Goal: Navigation & Orientation: Find specific page/section

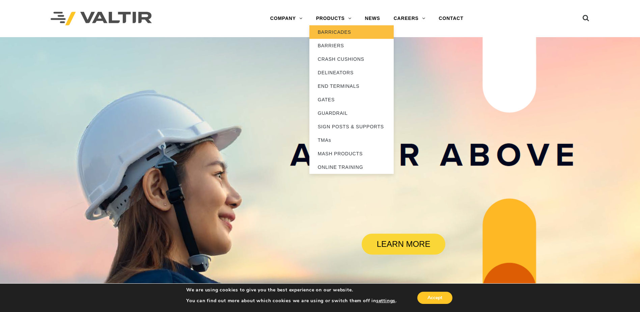
click at [331, 32] on link "BARRICADES" at bounding box center [351, 31] width 84 height 13
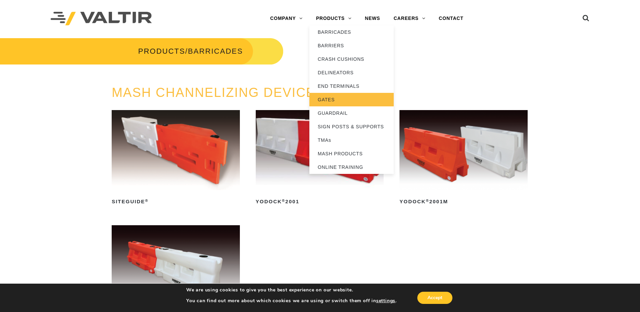
click at [336, 104] on link "GATES" at bounding box center [351, 99] width 84 height 13
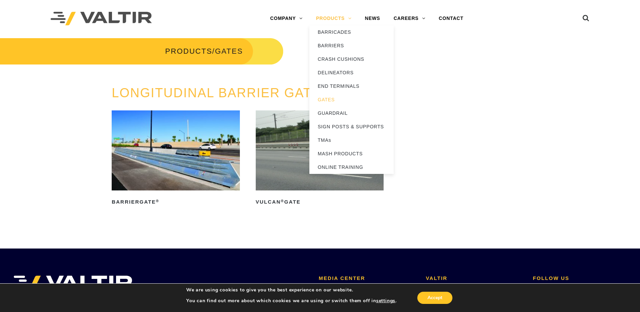
click at [331, 17] on link "PRODUCTS" at bounding box center [333, 18] width 49 height 13
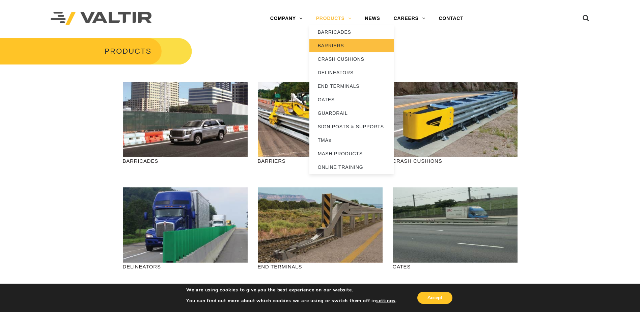
click at [329, 45] on link "BARRIERS" at bounding box center [351, 45] width 84 height 13
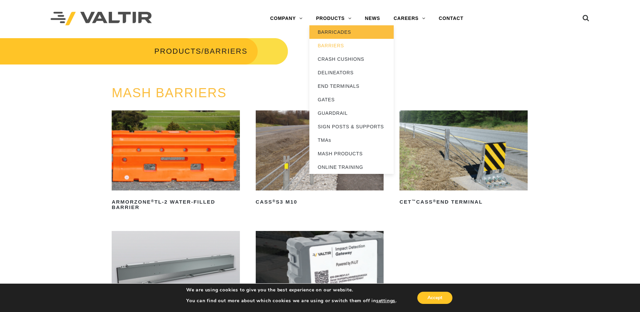
click at [336, 31] on link "BARRICADES" at bounding box center [351, 31] width 84 height 13
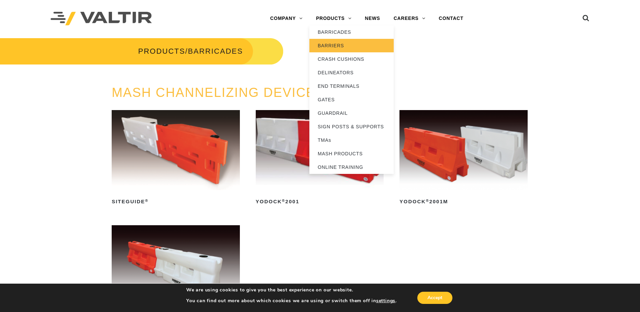
click at [341, 44] on link "BARRIERS" at bounding box center [351, 45] width 84 height 13
